Goal: Use online tool/utility: Utilize a website feature to perform a specific function

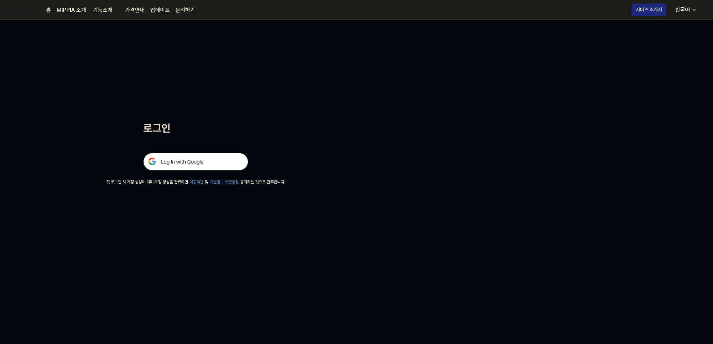
click at [236, 160] on img at bounding box center [195, 161] width 105 height 17
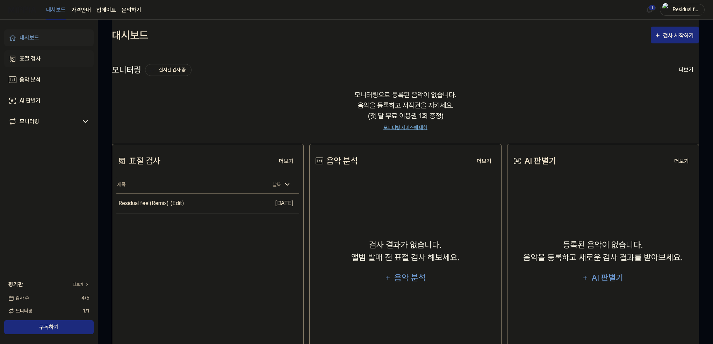
click at [32, 61] on div "표절 검사" at bounding box center [30, 59] width 21 height 8
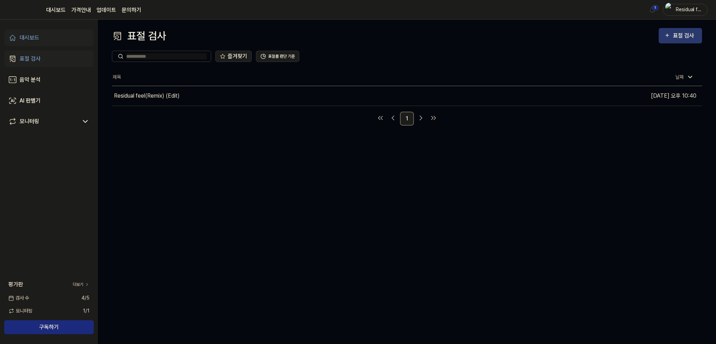
click at [670, 34] on icon "button" at bounding box center [667, 35] width 6 height 8
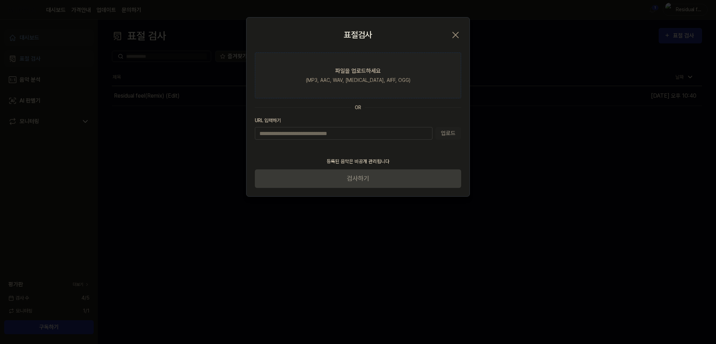
click at [366, 80] on div "(MP3, AAC, WAV, FLAC, AIFF, OGG)" at bounding box center [358, 80] width 105 height 7
click at [0, 0] on input "파일을 업로드하세요 (MP3, AAC, WAV, FLAC, AIFF, OGG)" at bounding box center [0, 0] width 0 height 0
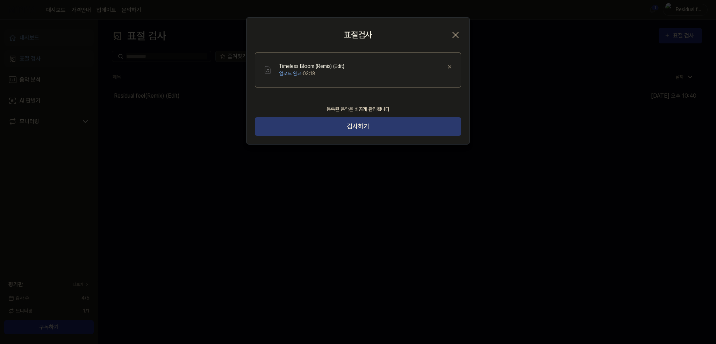
click at [368, 125] on button "검사하기" at bounding box center [358, 126] width 206 height 19
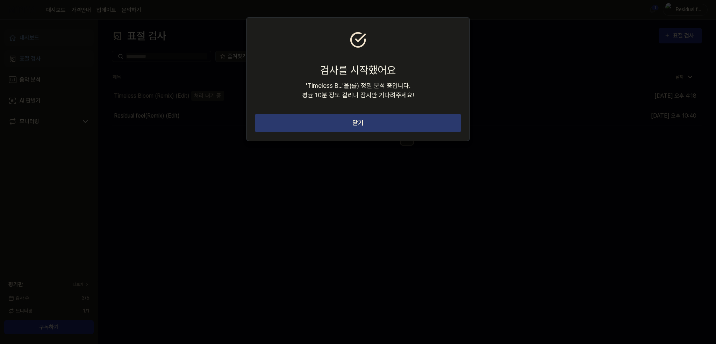
click at [371, 128] on button "닫기" at bounding box center [358, 123] width 206 height 19
